Goal: Information Seeking & Learning: Learn about a topic

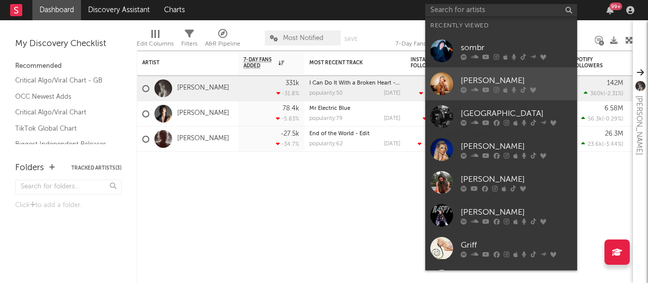
click at [493, 77] on div "[PERSON_NAME]" at bounding box center [516, 80] width 111 height 12
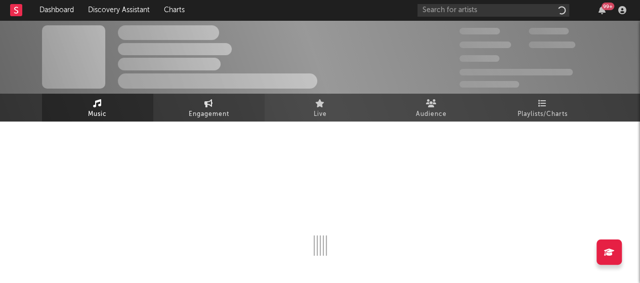
click at [208, 104] on icon at bounding box center [209, 103] width 9 height 8
select select "1w"
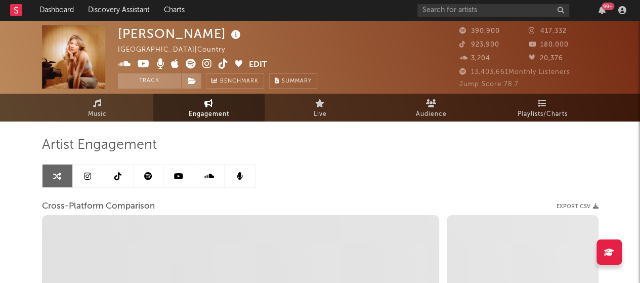
click at [78, 178] on link at bounding box center [88, 176] width 30 height 23
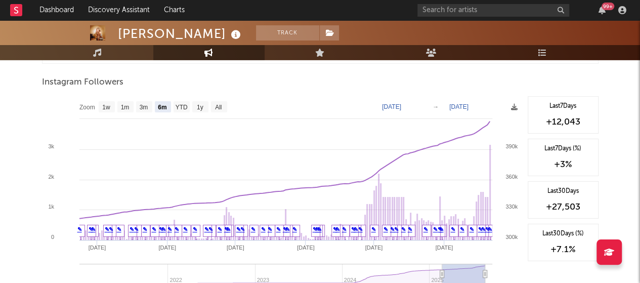
scroll to position [1551, 0]
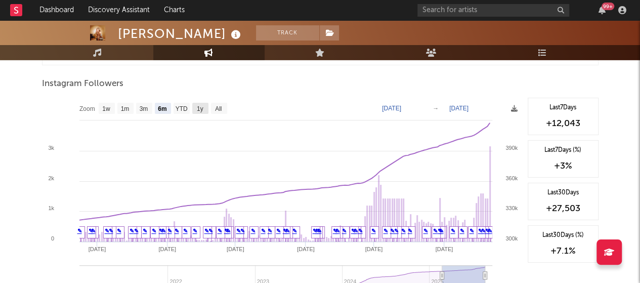
click at [196, 107] on text "1y" at bounding box center [199, 108] width 7 height 7
select select "1y"
type input "[DATE]"
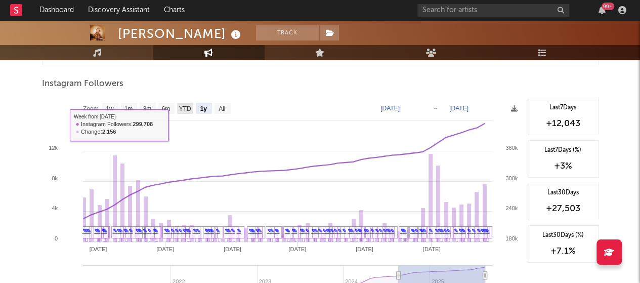
click at [183, 107] on text "YTD" at bounding box center [185, 108] width 12 height 7
select select "YTD"
type input "2025-01-01"
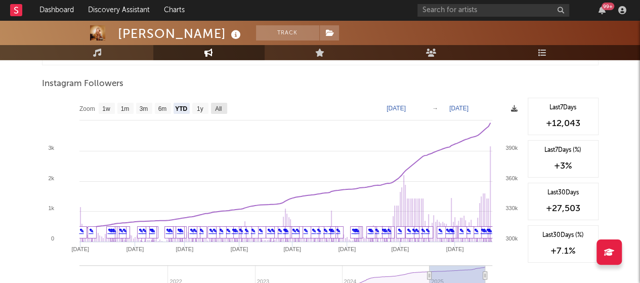
drag, startPoint x: 221, startPoint y: 103, endPoint x: 515, endPoint y: 107, distance: 294.2
click at [221, 105] on text "All" at bounding box center [218, 108] width 7 height 7
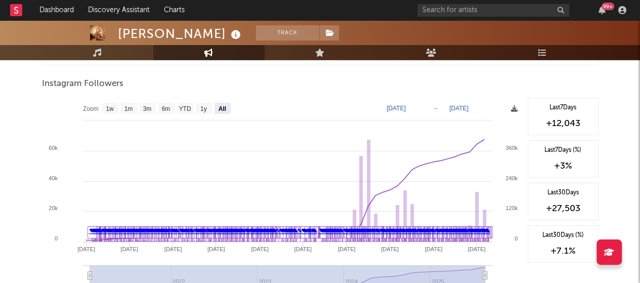
select select "All"
type input "2021-01-01"
click at [515, 106] on icon at bounding box center [514, 108] width 7 height 7
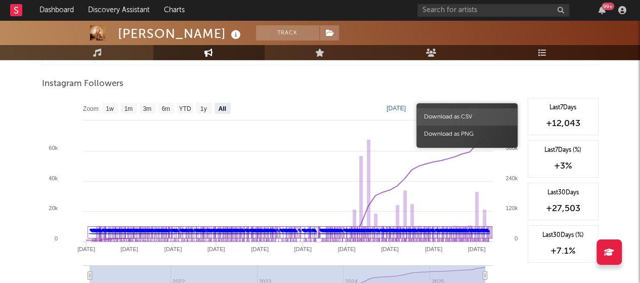
click at [491, 113] on span "Download as CSV" at bounding box center [467, 116] width 101 height 17
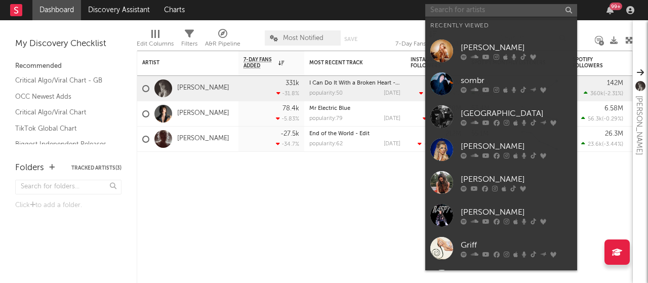
click at [489, 14] on input "text" at bounding box center [501, 10] width 152 height 13
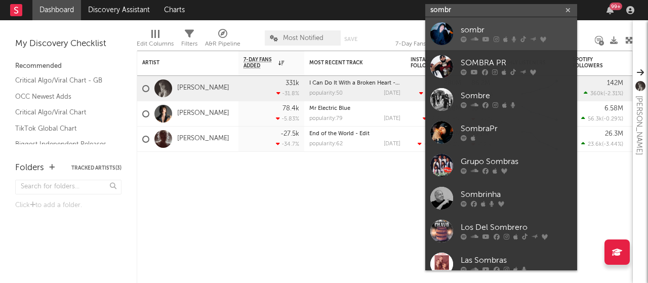
type input "sombr"
click at [478, 35] on div "sombr" at bounding box center [516, 30] width 111 height 12
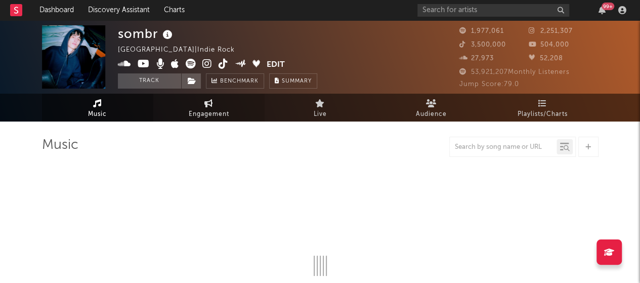
click at [190, 110] on span "Engagement" at bounding box center [209, 114] width 41 height 12
select select "1w"
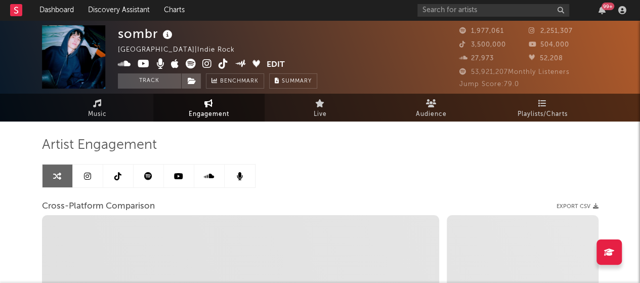
click at [83, 177] on link at bounding box center [88, 176] width 30 height 23
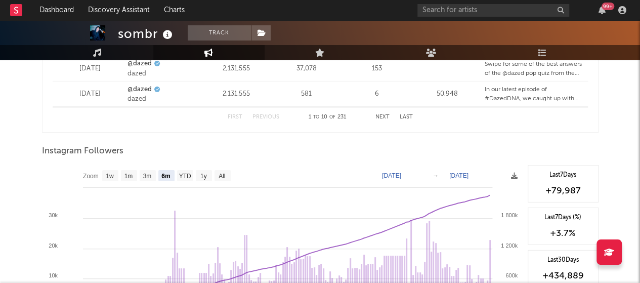
scroll to position [1484, 0]
click at [203, 172] on text "1y" at bounding box center [203, 175] width 7 height 7
select select "1y"
type input "[DATE]"
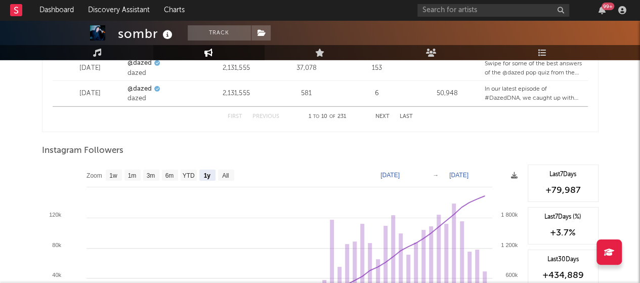
scroll to position [1508, 0]
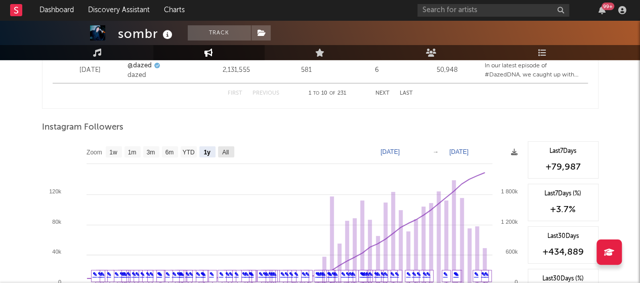
click at [224, 150] on text "All" at bounding box center [225, 152] width 7 height 7
select select "All"
type input "[DATE]"
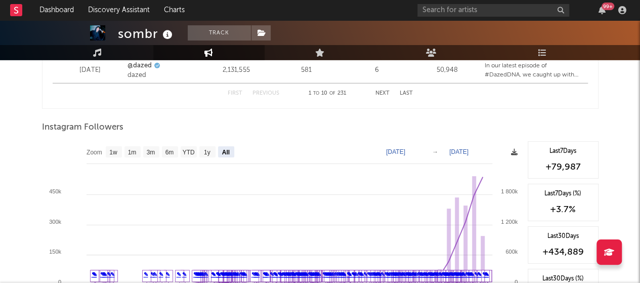
click at [516, 151] on icon at bounding box center [514, 152] width 7 height 7
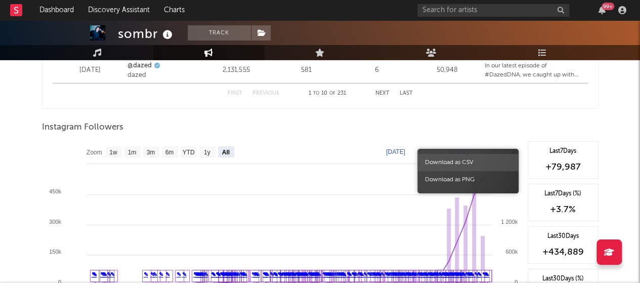
click at [471, 167] on span "Download as CSV" at bounding box center [468, 162] width 101 height 17
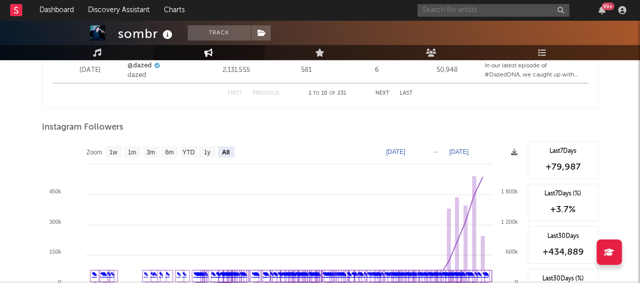
click at [472, 7] on input "text" at bounding box center [494, 10] width 152 height 13
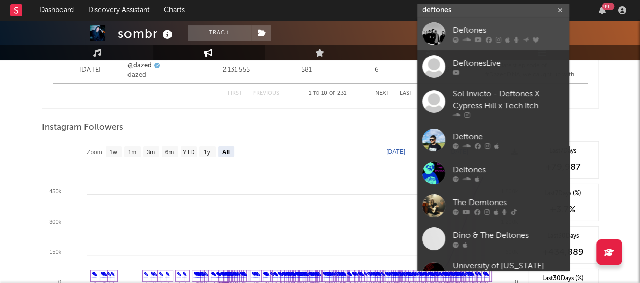
type input "deftones"
click at [499, 28] on div "Deftones" at bounding box center [508, 30] width 111 height 12
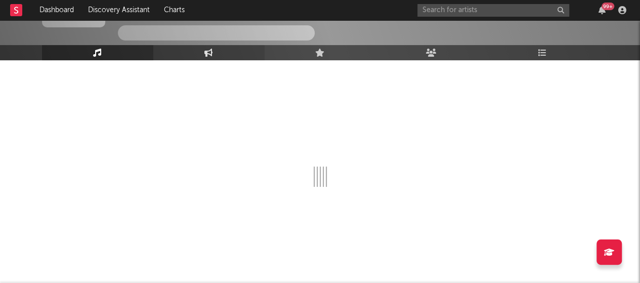
click at [223, 53] on link "Engagement" at bounding box center [208, 52] width 111 height 15
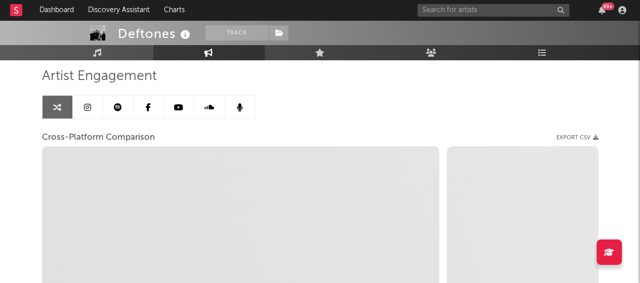
scroll to position [268, 0]
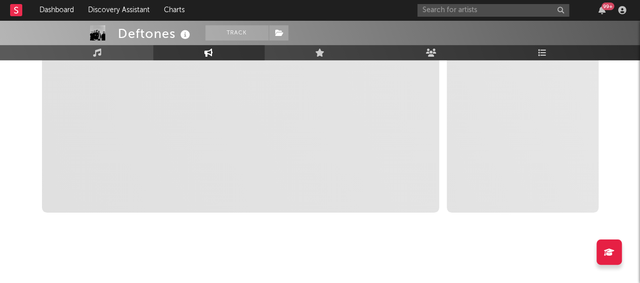
select select "1w"
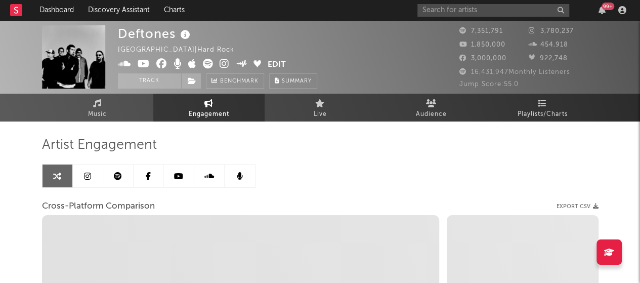
click at [88, 179] on icon at bounding box center [87, 176] width 7 height 8
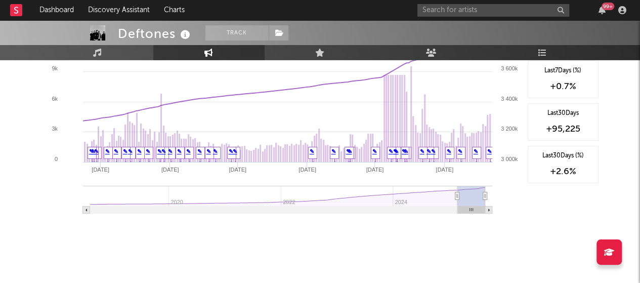
scroll to position [1534, 0]
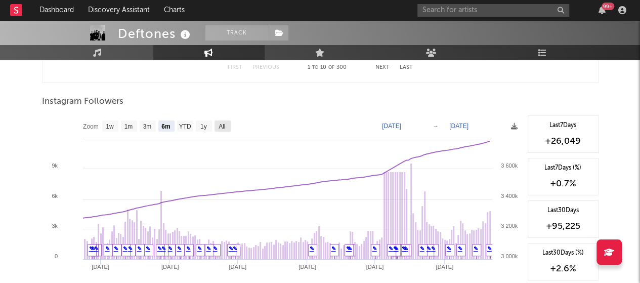
click at [224, 123] on text "All" at bounding box center [222, 126] width 7 height 7
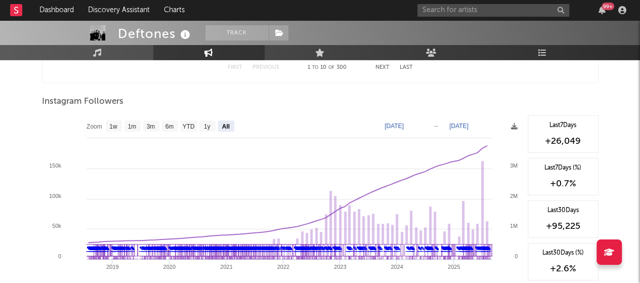
select select "All"
type input "[DATE]"
